Goal: Information Seeking & Learning: Learn about a topic

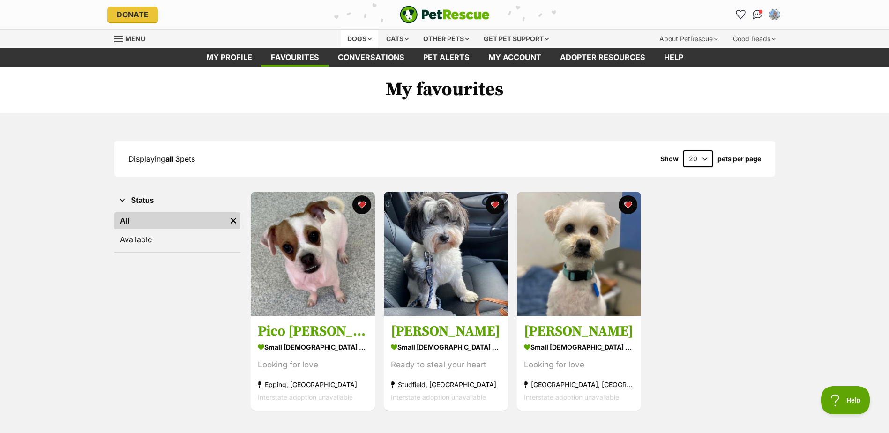
click at [358, 38] on div "Dogs" at bounding box center [360, 39] width 38 height 19
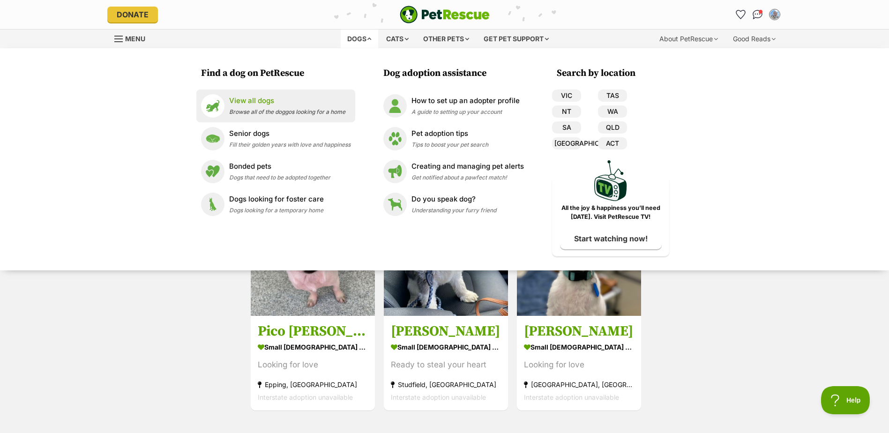
click at [272, 99] on p "View all dogs" at bounding box center [287, 101] width 116 height 11
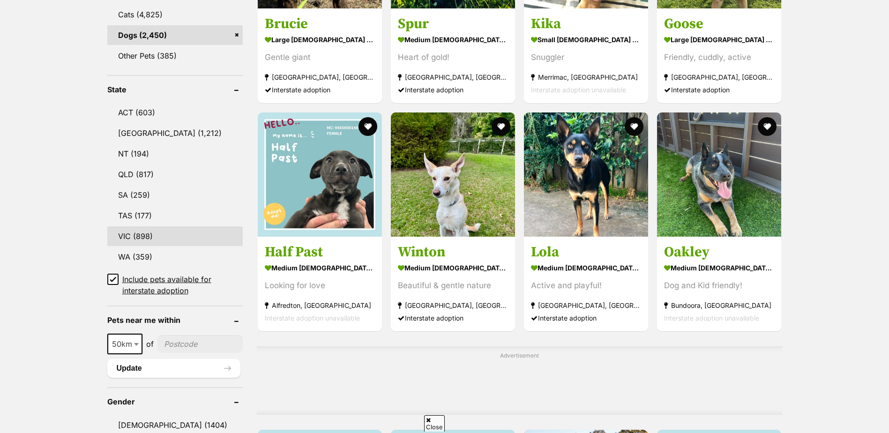
click at [139, 234] on link "VIC (898)" at bounding box center [174, 236] width 135 height 20
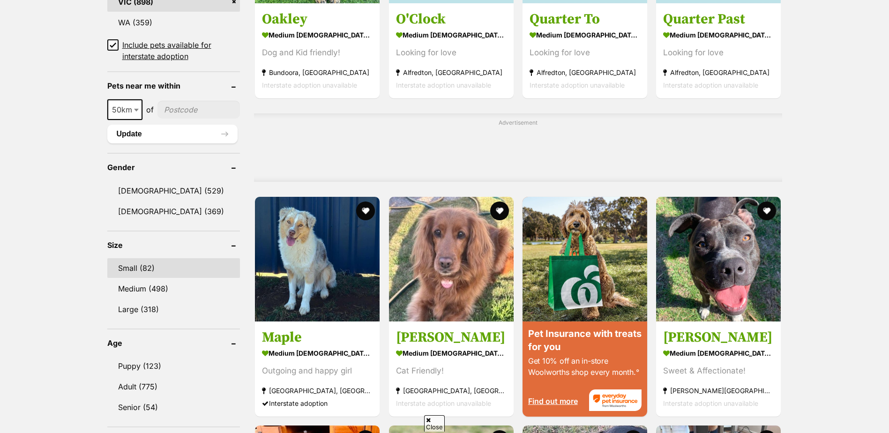
click at [128, 265] on link "Small (82)" at bounding box center [173, 268] width 133 height 20
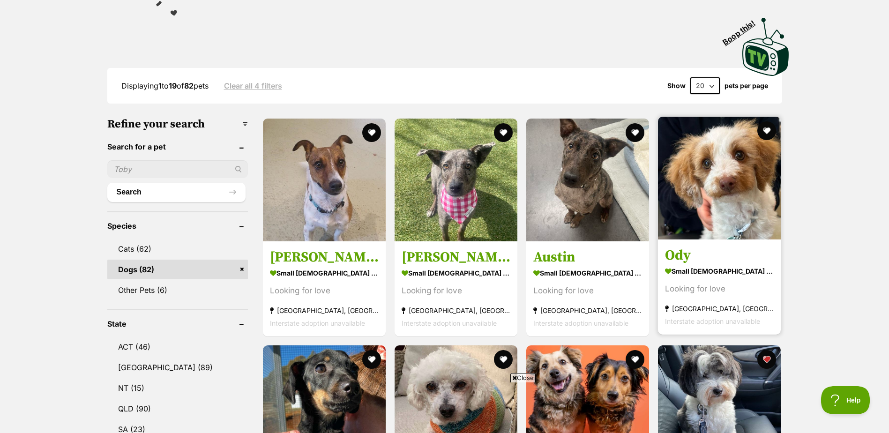
click at [680, 253] on h3 "Ody" at bounding box center [719, 256] width 109 height 18
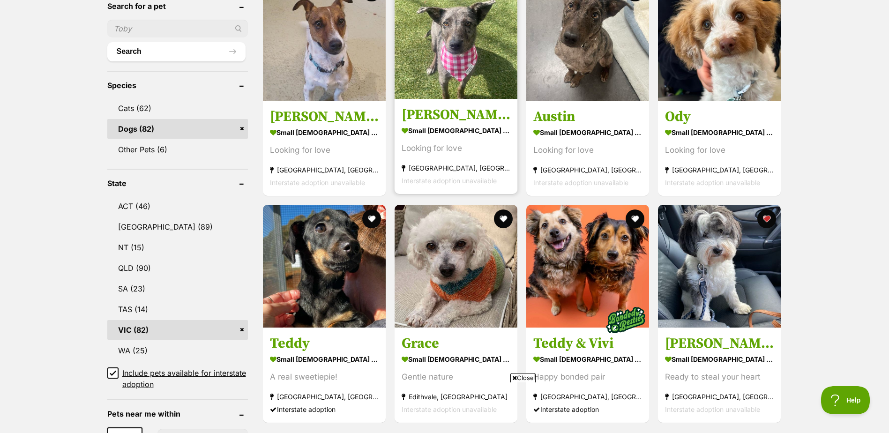
scroll to position [469, 0]
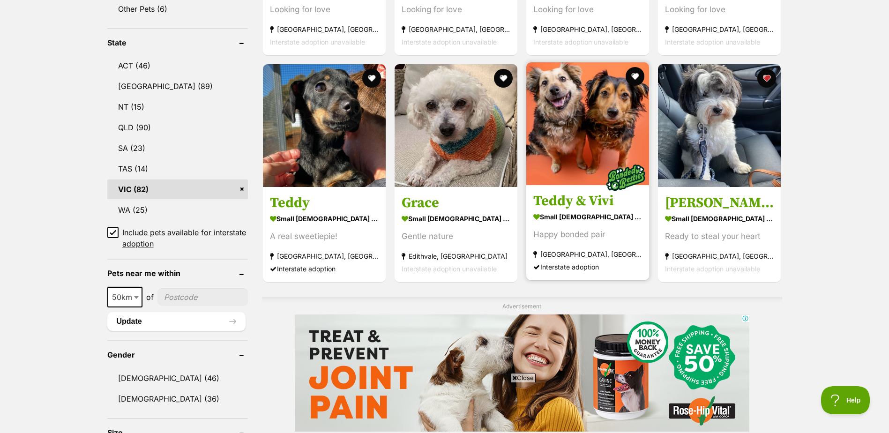
click at [585, 126] on img at bounding box center [587, 123] width 123 height 123
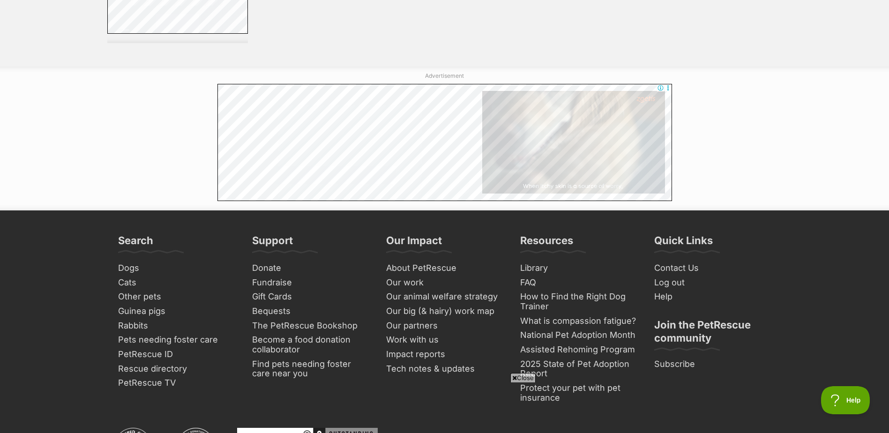
scroll to position [1729, 0]
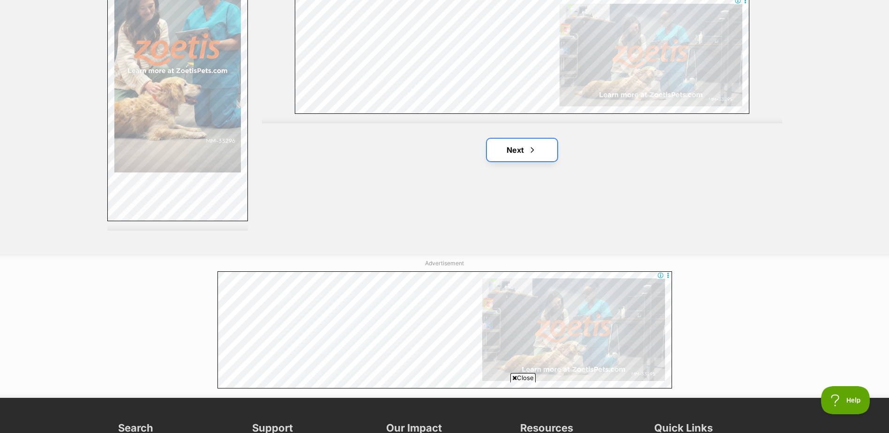
click at [535, 139] on link "Next" at bounding box center [522, 150] width 70 height 23
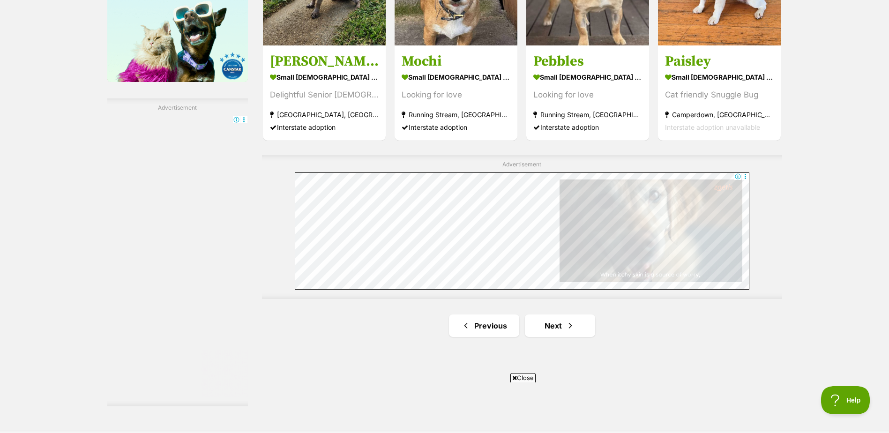
scroll to position [1594, 0]
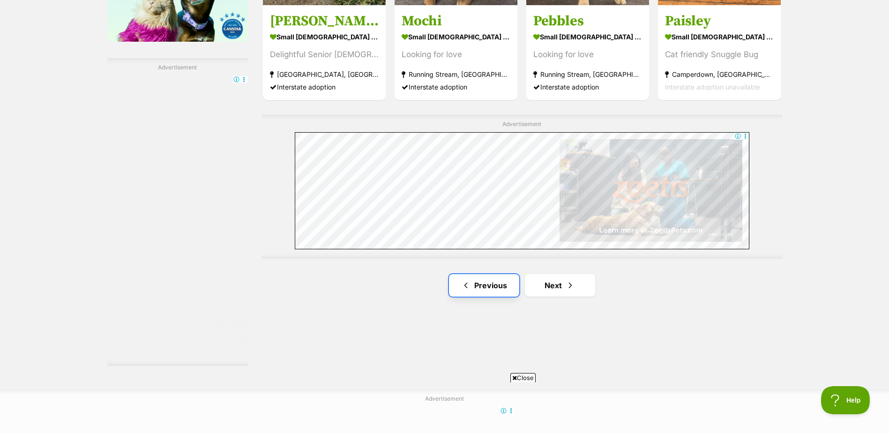
click at [484, 278] on link "Previous" at bounding box center [484, 285] width 70 height 23
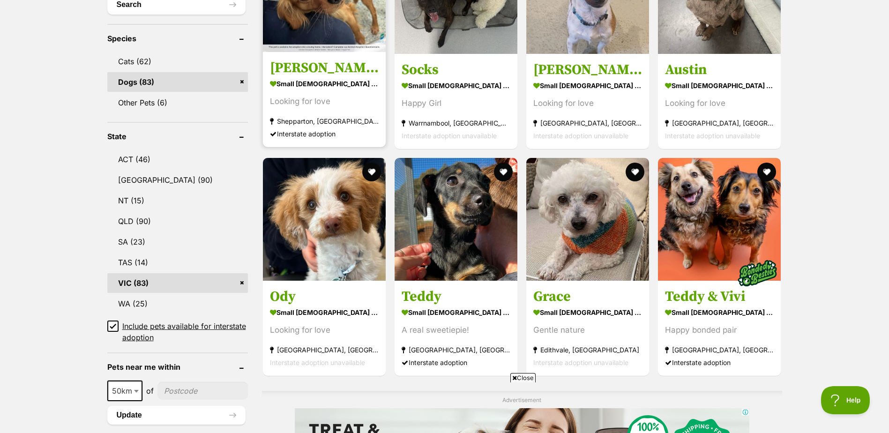
scroll to position [188, 0]
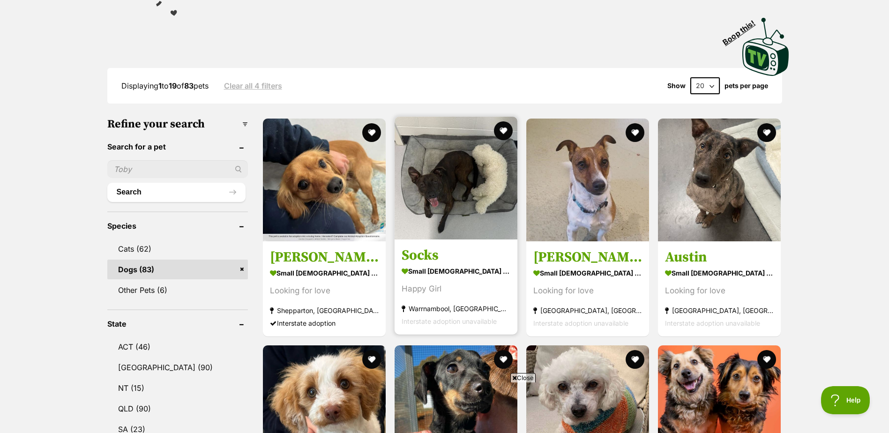
click at [486, 196] on img at bounding box center [456, 178] width 123 height 123
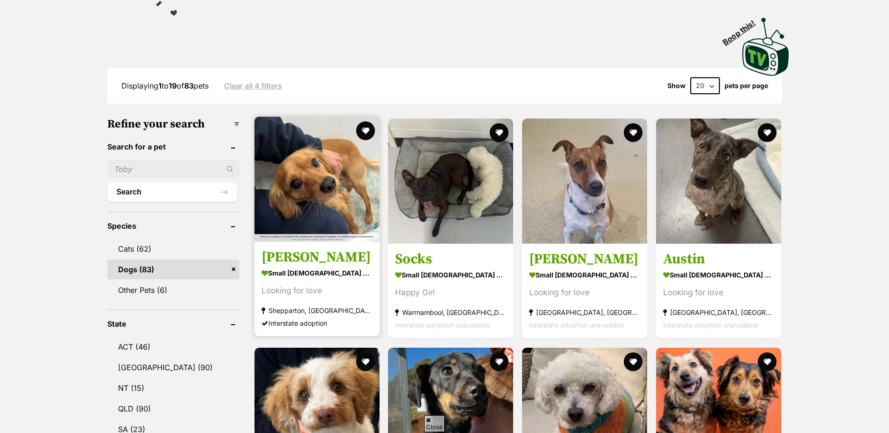
click at [332, 180] on img at bounding box center [317, 179] width 125 height 125
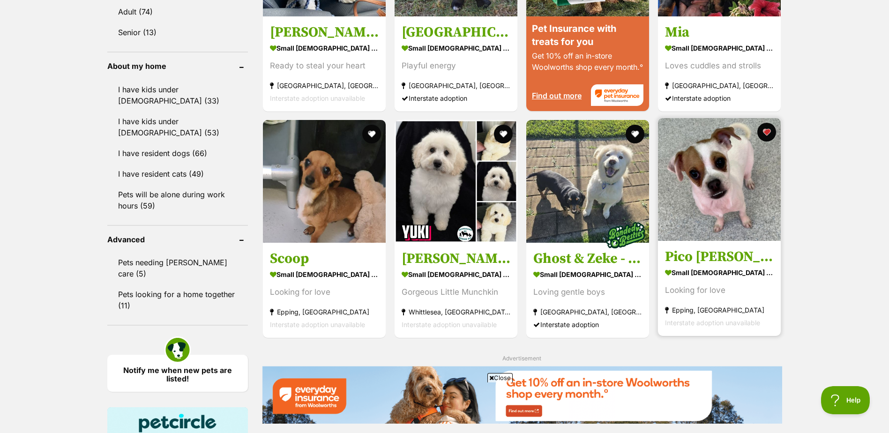
click at [693, 181] on img at bounding box center [719, 179] width 123 height 123
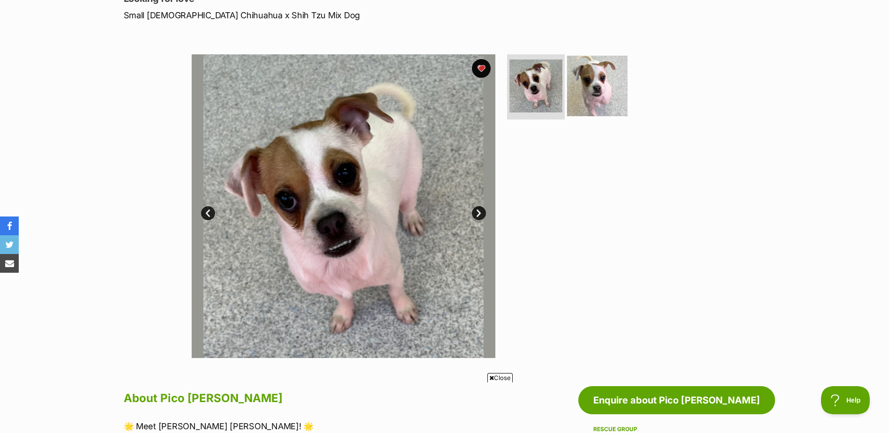
click at [604, 85] on img at bounding box center [597, 85] width 60 height 60
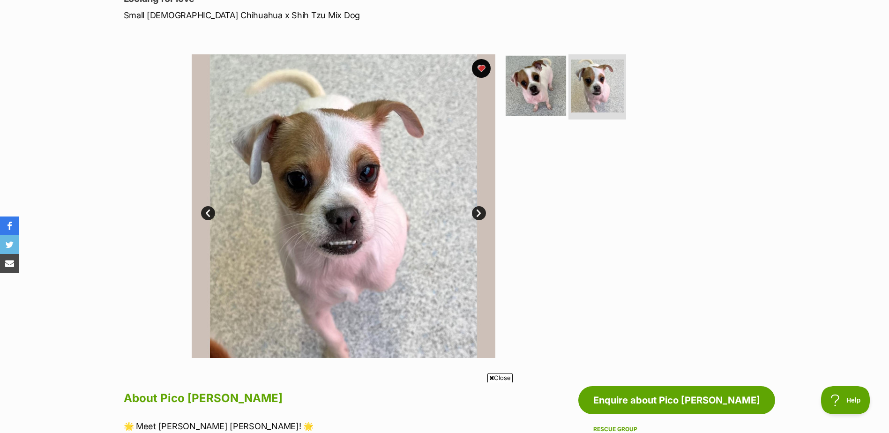
click at [540, 75] on img at bounding box center [536, 85] width 60 height 60
